Goal: Transaction & Acquisition: Obtain resource

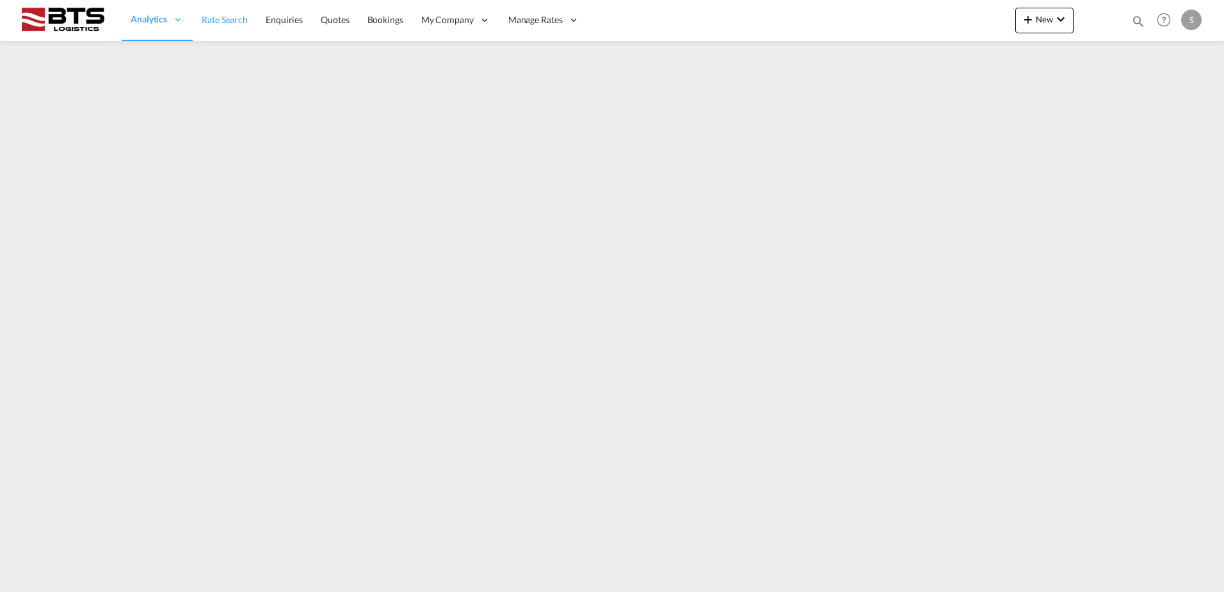
click at [223, 22] on span "Rate Search" at bounding box center [225, 19] width 46 height 11
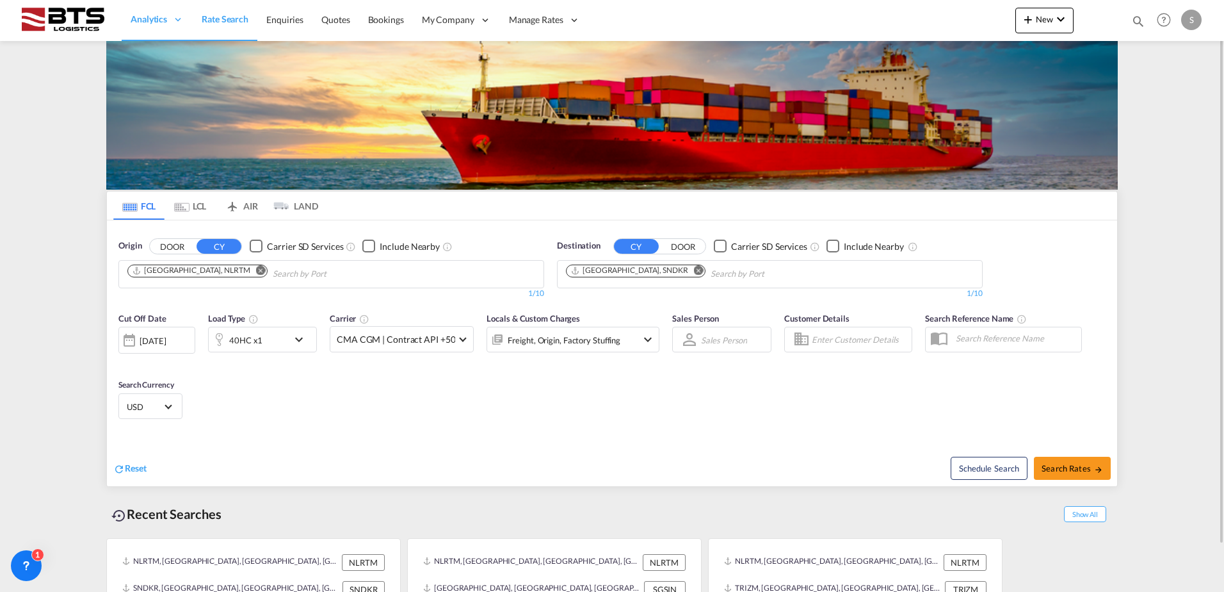
click at [256, 269] on md-icon "Remove" at bounding box center [261, 270] width 10 height 10
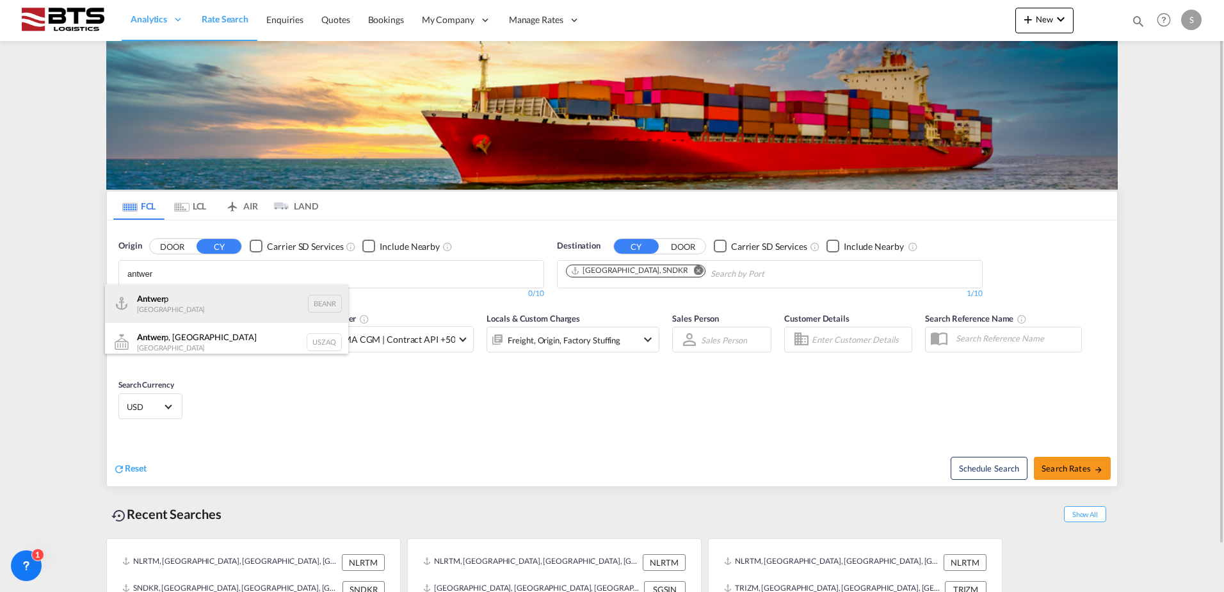
type input "antwer"
click at [213, 298] on div "Antwer p Belgium BEANR" at bounding box center [226, 303] width 243 height 38
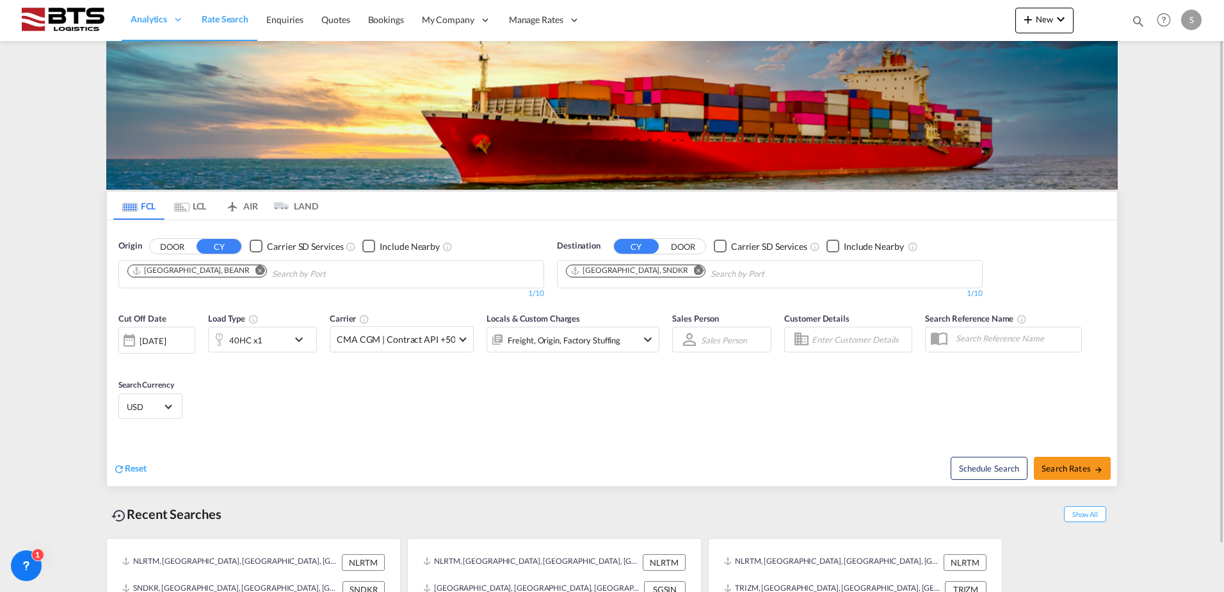
click at [694, 268] on md-icon "Remove" at bounding box center [699, 270] width 10 height 10
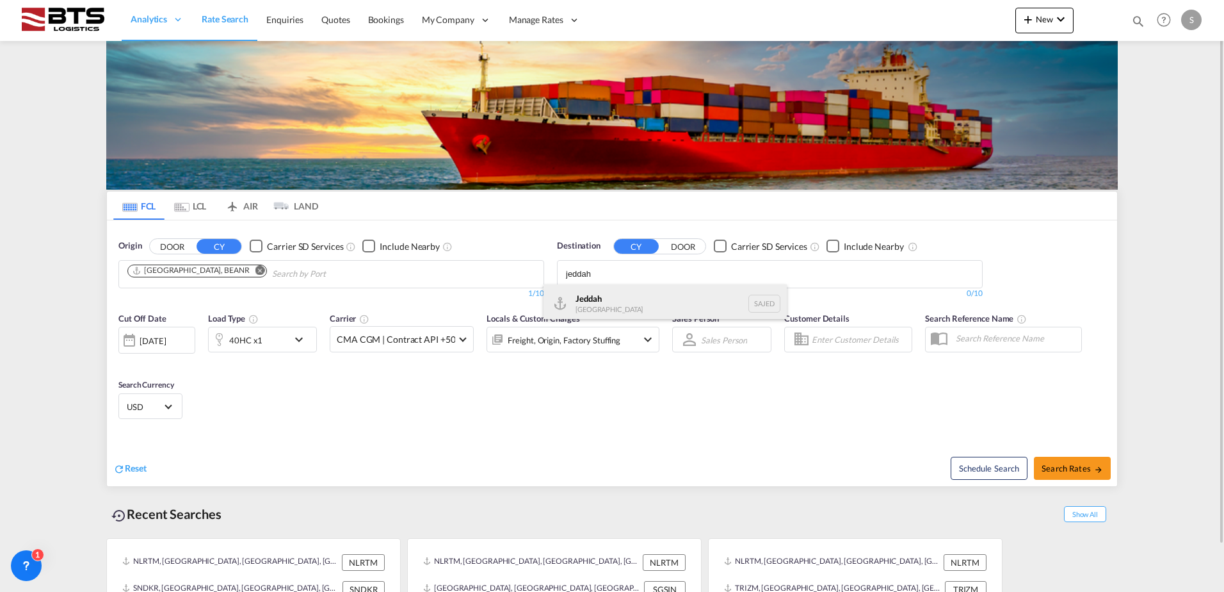
type input "jeddah"
click at [589, 298] on div "Jeddah [GEOGRAPHIC_DATA] SAJED" at bounding box center [665, 303] width 243 height 38
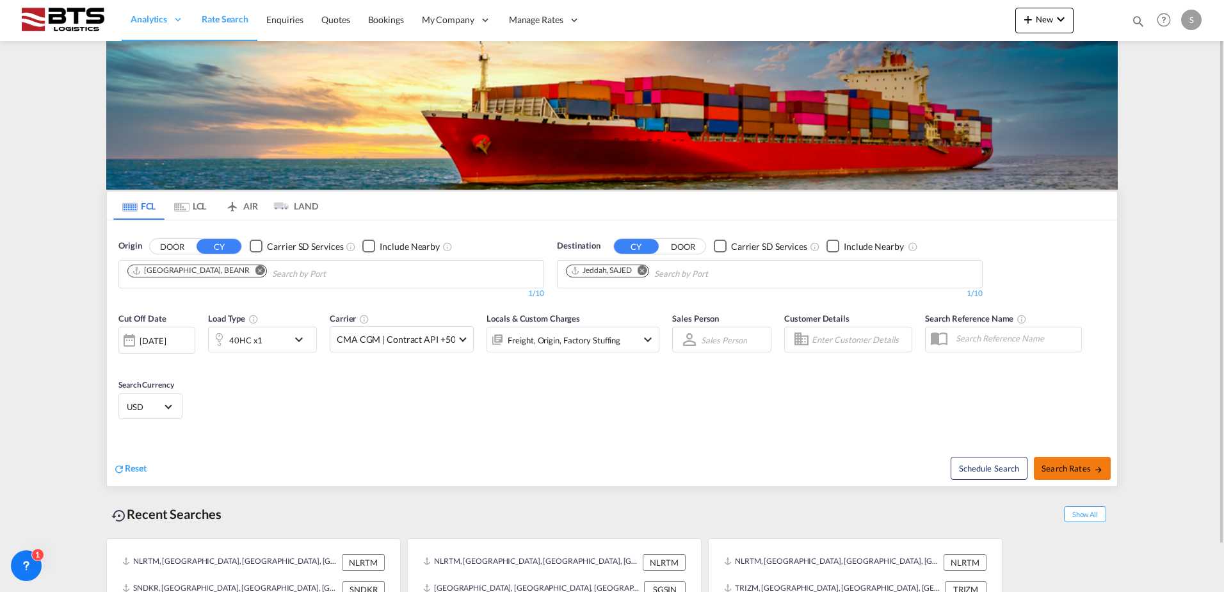
click at [1071, 465] on span "Search Rates" at bounding box center [1072, 468] width 61 height 10
type input "BEANR to SAJED / [DATE]"
